Goal: Information Seeking & Learning: Learn about a topic

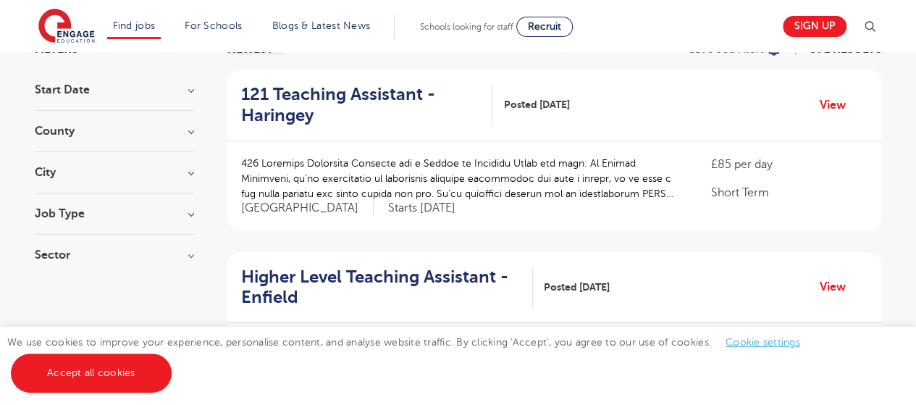
scroll to position [104, 0]
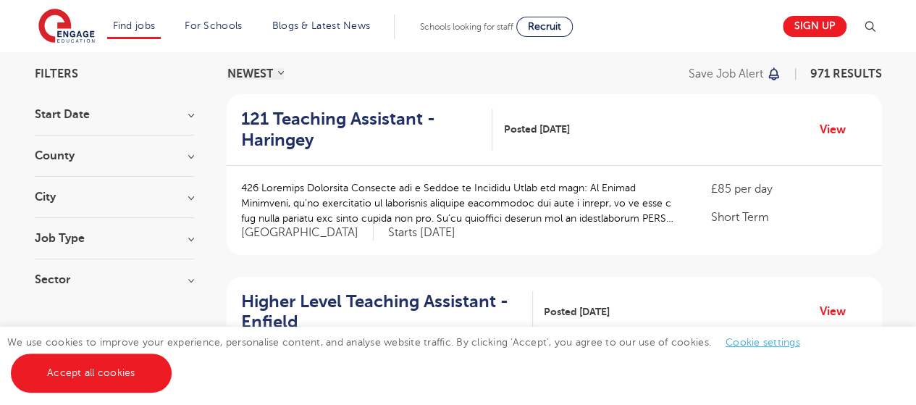
click at [188, 237] on h3 "Job Type" at bounding box center [114, 239] width 159 height 12
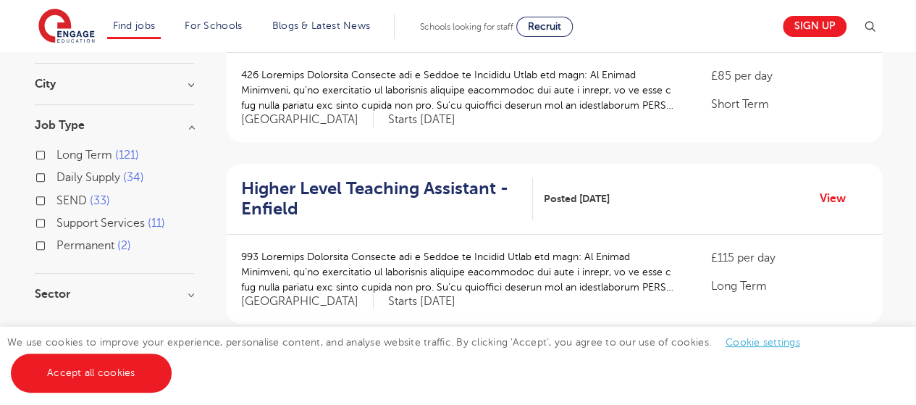
scroll to position [220, 0]
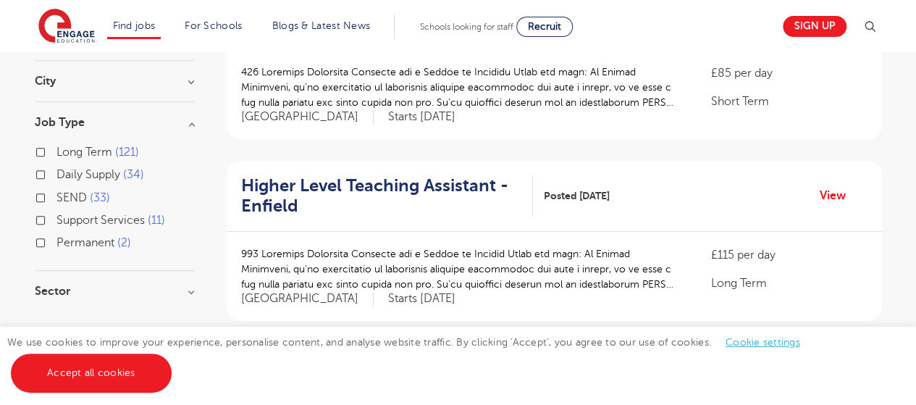
click at [111, 216] on span "Support Services" at bounding box center [101, 220] width 88 height 13
click at [66, 216] on input "Support Services 11" at bounding box center [61, 218] width 9 height 9
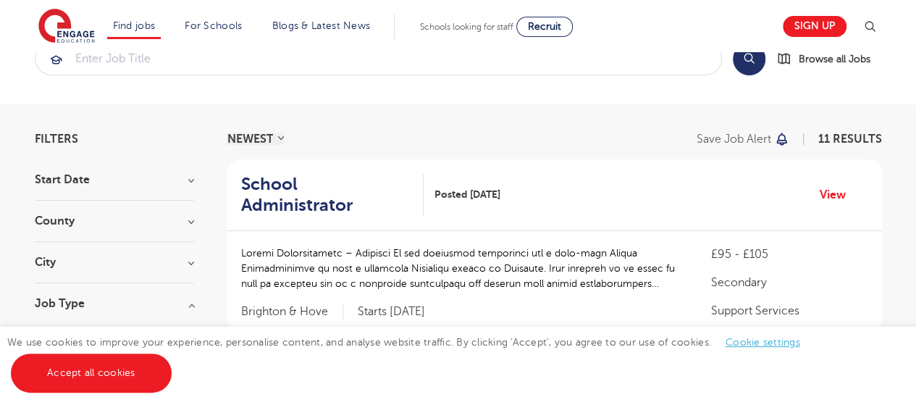
scroll to position [127, 0]
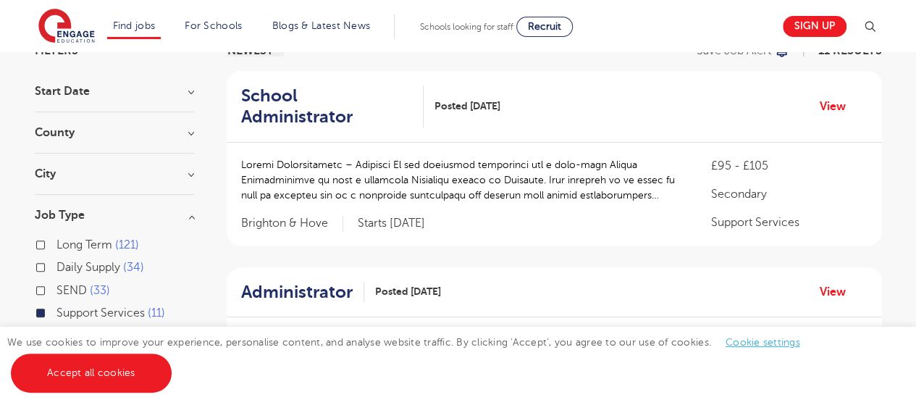
click at [168, 89] on h3 "Start Date" at bounding box center [114, 91] width 159 height 12
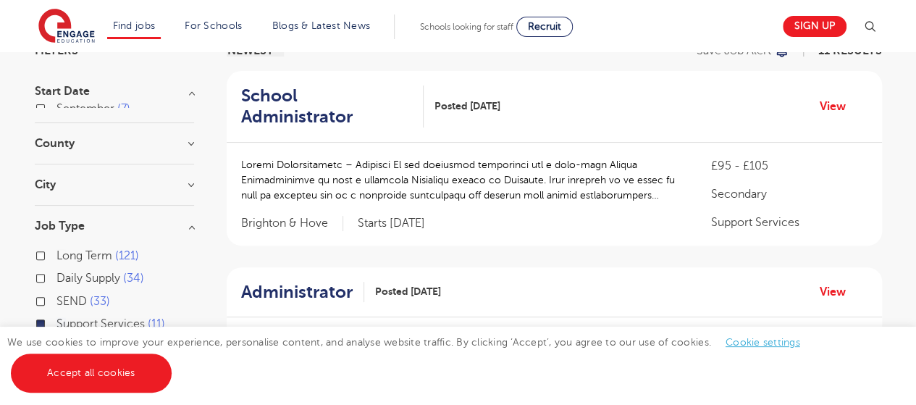
click at [168, 89] on h3 "Start Date" at bounding box center [114, 91] width 159 height 12
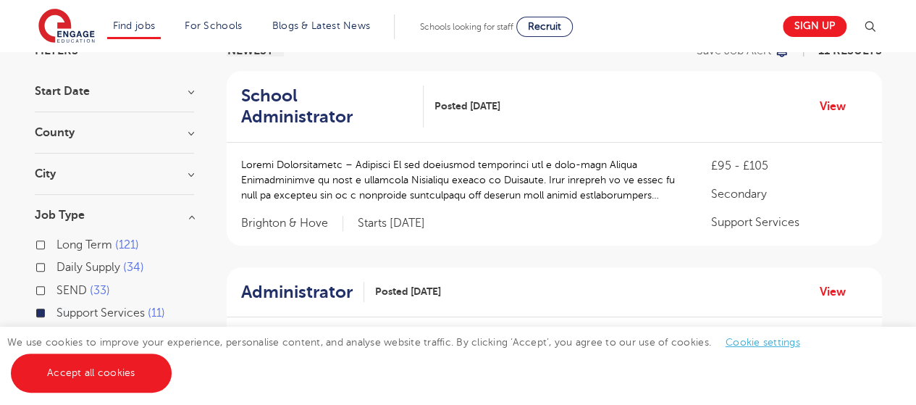
click at [168, 89] on h3 "Start Date" at bounding box center [114, 91] width 159 height 12
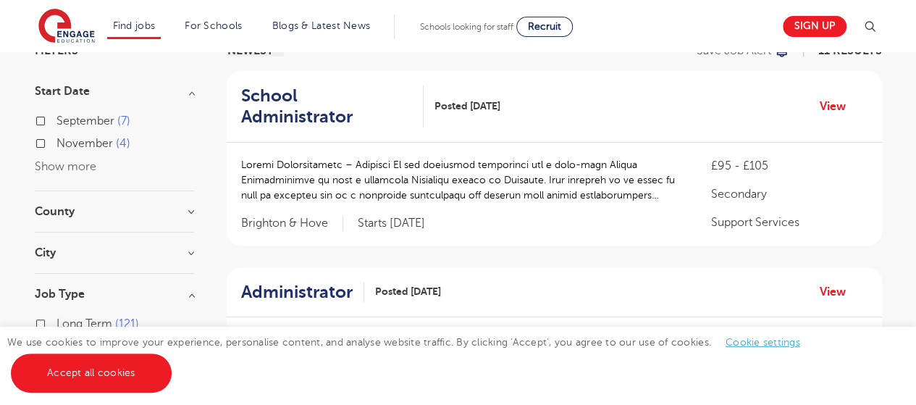
click at [168, 89] on h3 "Start Date" at bounding box center [114, 91] width 159 height 12
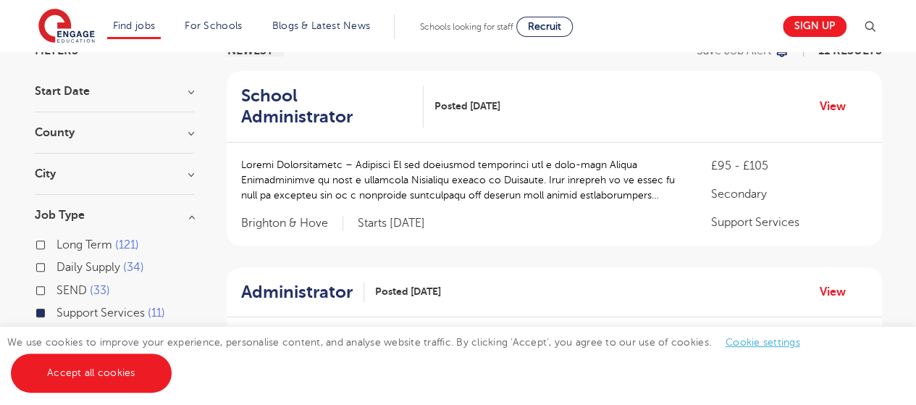
click at [167, 145] on div "County Brighton & Hove 2 Slough 2 [GEOGRAPHIC_DATA] 2 Barnet 1 Bradford 1 Show …" at bounding box center [114, 140] width 159 height 27
click at [161, 129] on h3 "County" at bounding box center [114, 133] width 159 height 12
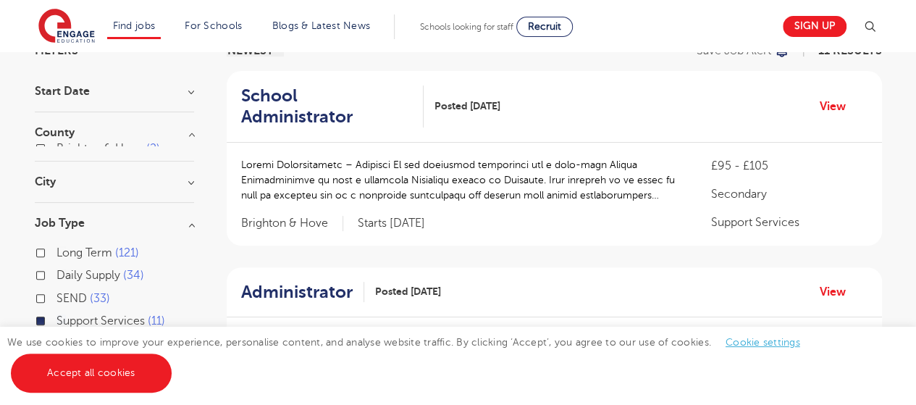
click at [161, 129] on h3 "County" at bounding box center [114, 133] width 159 height 12
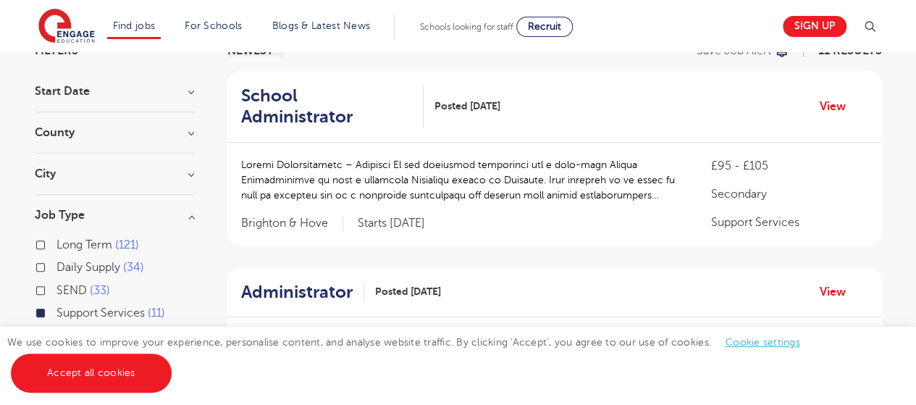
click at [161, 129] on h3 "County" at bounding box center [114, 133] width 159 height 12
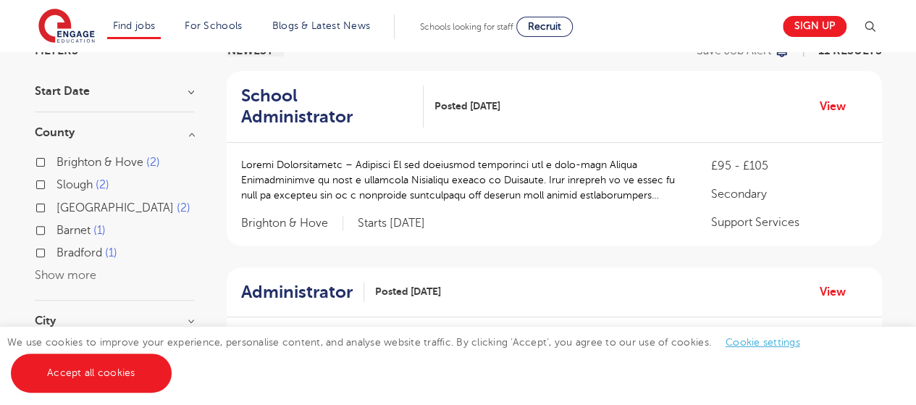
click at [175, 120] on section "Start Date [DATE] [DATE] Show more County [GEOGRAPHIC_DATA] & Hove 2 Slough 2 […" at bounding box center [114, 318] width 159 height 466
click at [175, 127] on h3 "County" at bounding box center [114, 133] width 159 height 12
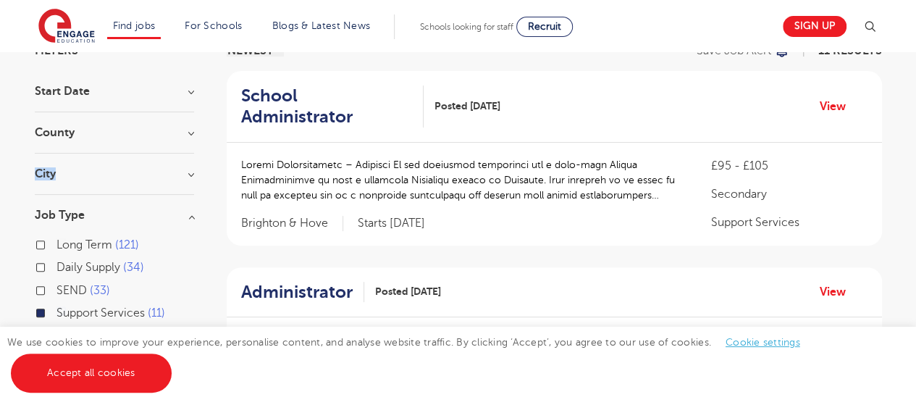
drag, startPoint x: 175, startPoint y: 127, endPoint x: 174, endPoint y: 178, distance: 50.7
click at [174, 178] on section "Start Date [DATE] [DATE] Show more County [GEOGRAPHIC_DATA] & Hove 2 Slough 2 […" at bounding box center [114, 244] width 159 height 319
click at [174, 178] on h3 "City" at bounding box center [114, 174] width 159 height 12
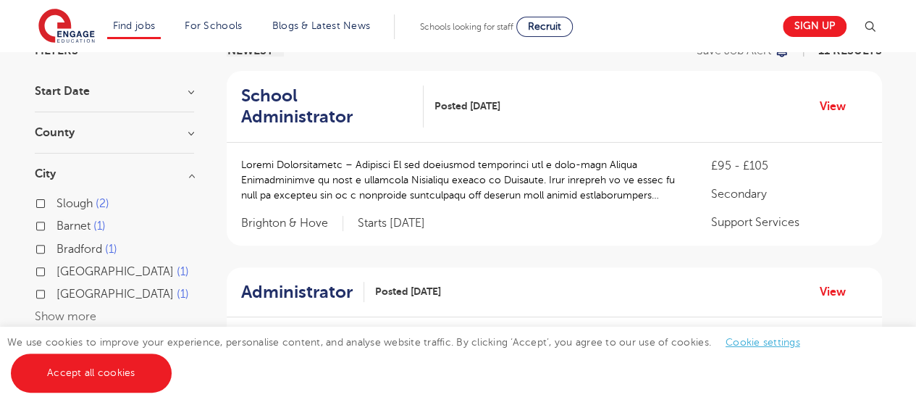
click at [174, 178] on h3 "City" at bounding box center [114, 174] width 159 height 12
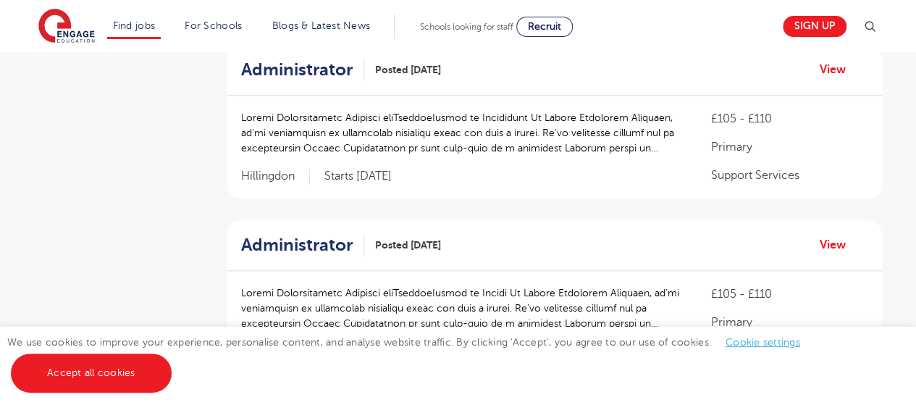
scroll to position [0, 0]
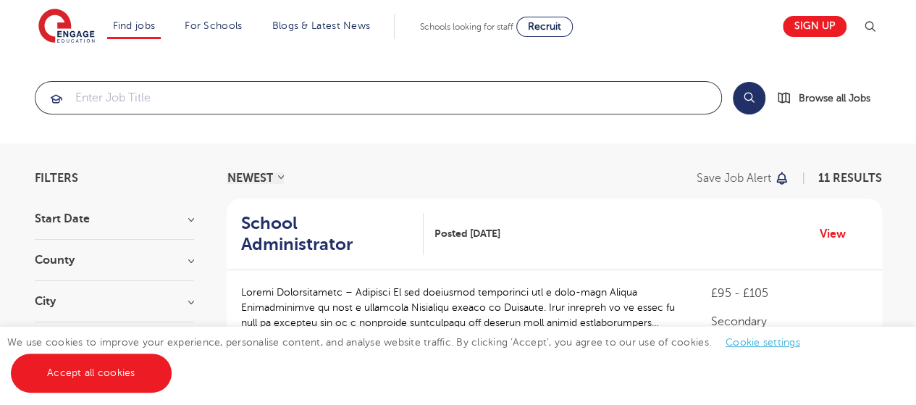
click at [355, 104] on input "search" at bounding box center [378, 98] width 686 height 32
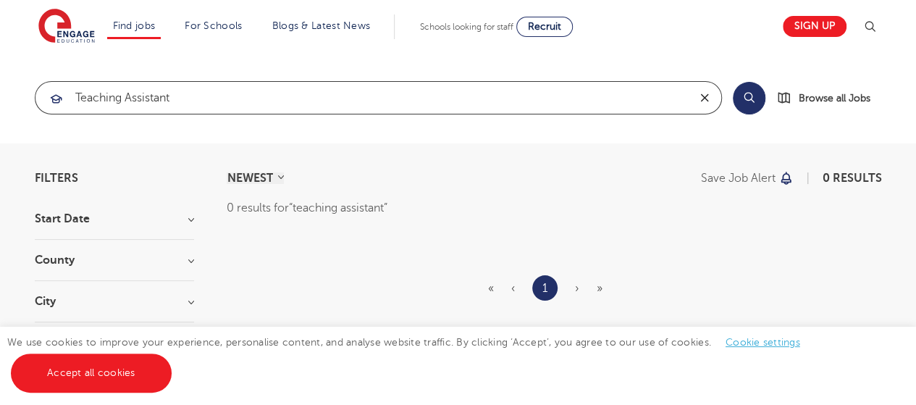
drag, startPoint x: 720, startPoint y: 97, endPoint x: 536, endPoint y: 91, distance: 184.1
click at [536, 91] on form "teaching assistant" at bounding box center [378, 97] width 687 height 33
click at [567, 89] on input "teaching assistant" at bounding box center [361, 98] width 653 height 32
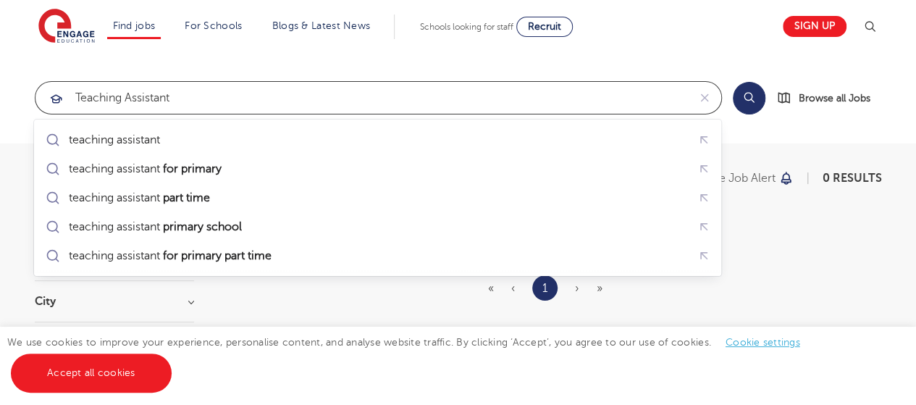
click at [567, 89] on input "teaching assistant" at bounding box center [361, 98] width 653 height 32
click at [191, 98] on input "teaching assistant" at bounding box center [361, 98] width 653 height 32
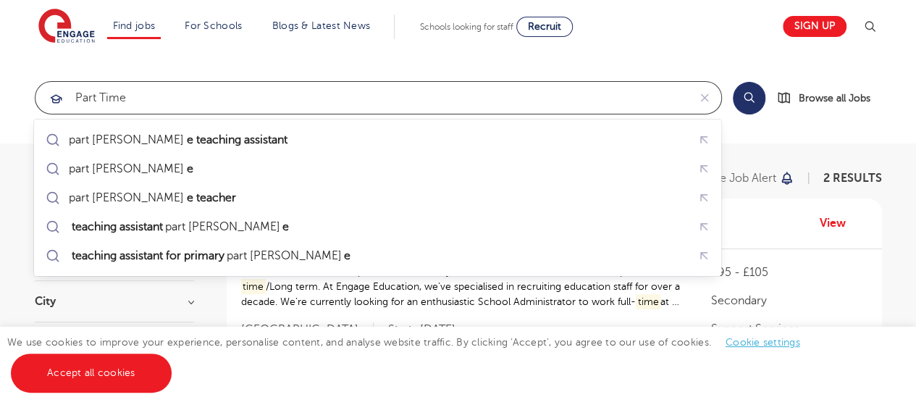
type input "part time"
click button "Submit" at bounding box center [0, 0] width 0 height 0
